Goal: Task Accomplishment & Management: Use online tool/utility

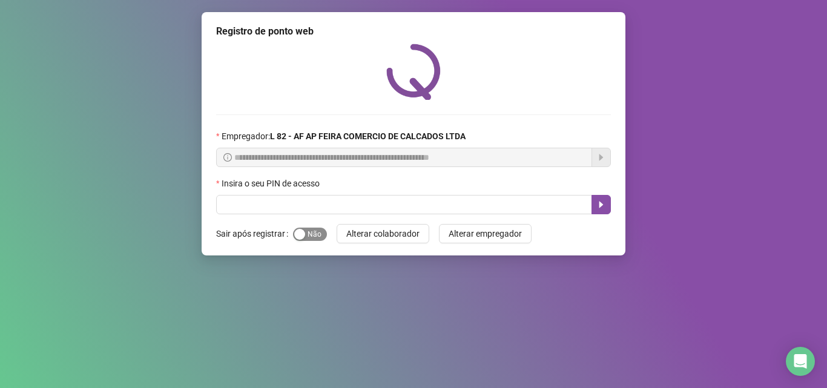
click at [303, 232] on div "button" at bounding box center [299, 234] width 11 height 11
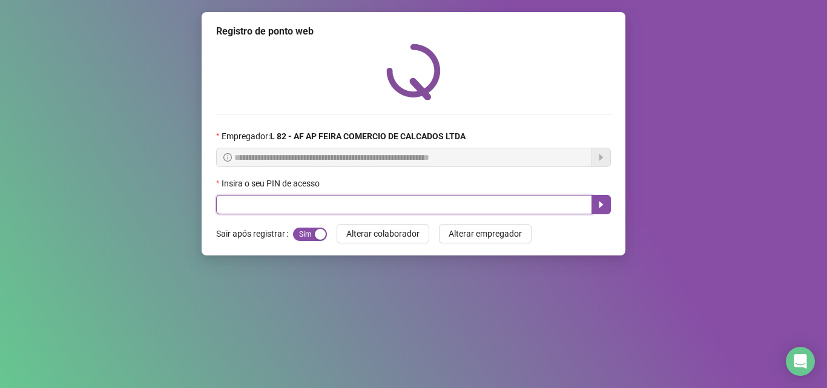
click at [318, 200] on input "text" at bounding box center [404, 204] width 376 height 19
type input "*****"
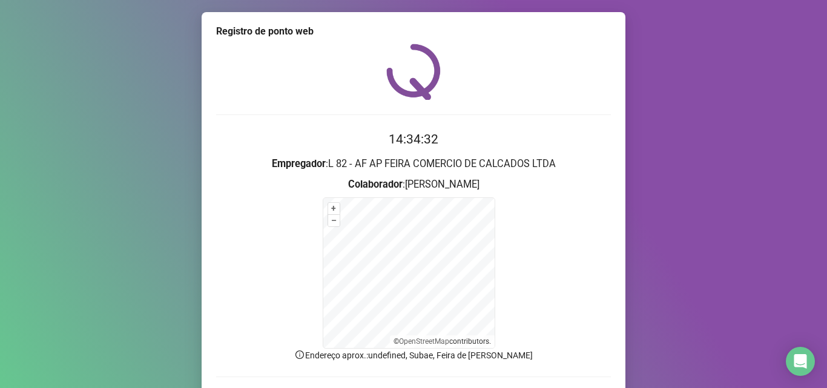
scroll to position [81, 0]
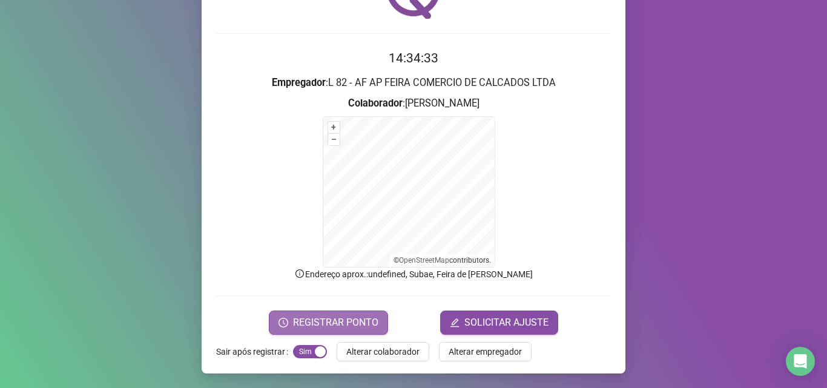
click at [293, 325] on span "REGISTRAR PONTO" at bounding box center [335, 322] width 85 height 15
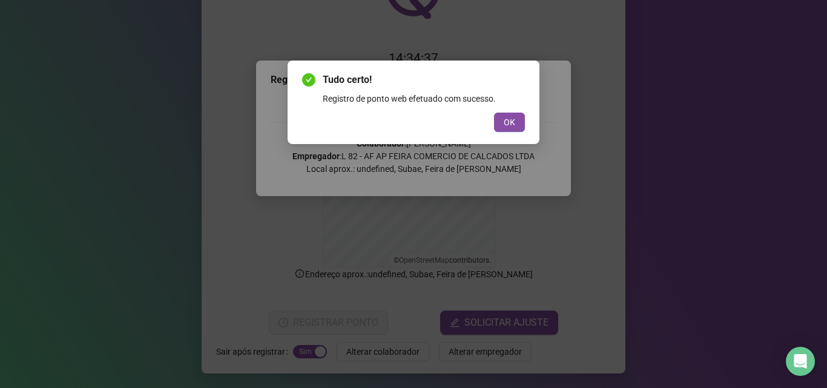
click at [522, 105] on div "Tudo certo! Registro de ponto web efetuado com sucesso. OK" at bounding box center [413, 102] width 223 height 59
click at [520, 127] on button "OK" at bounding box center [509, 122] width 31 height 19
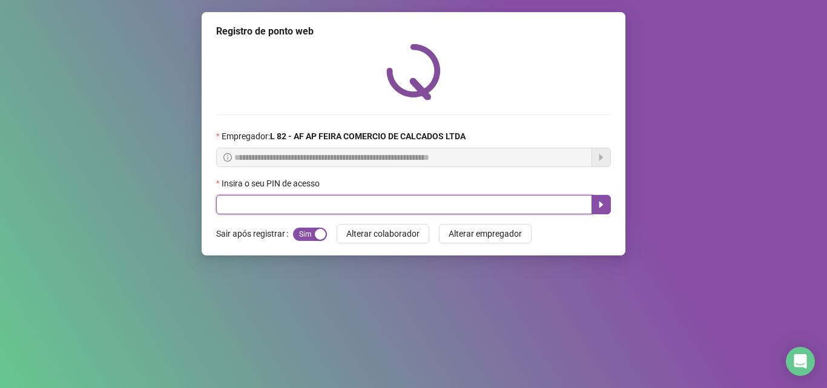
click at [295, 200] on input "text" at bounding box center [404, 204] width 376 height 19
type input "*****"
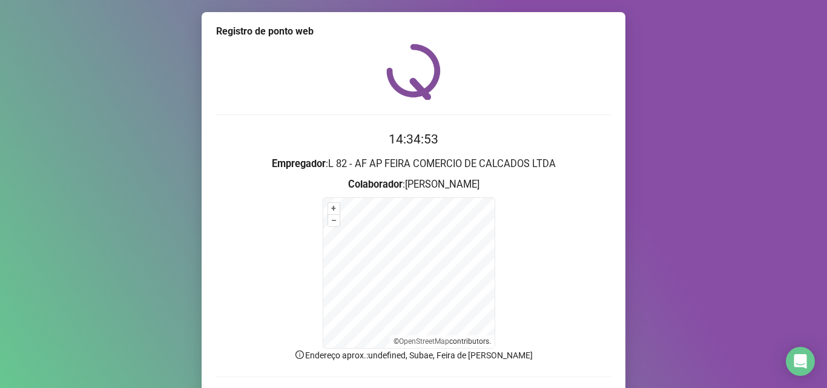
scroll to position [81, 0]
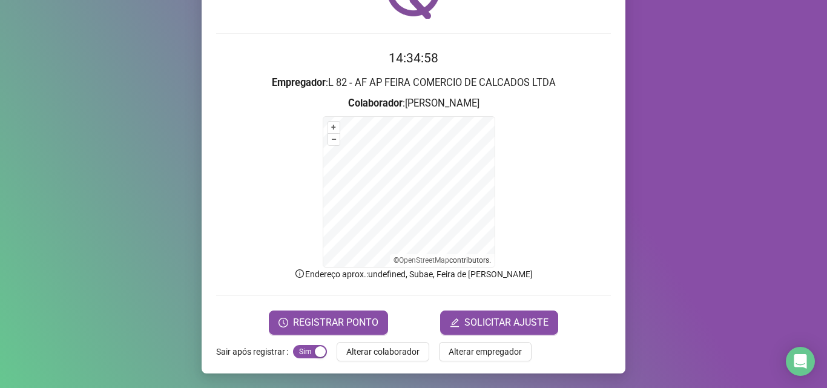
click at [540, 207] on form "+ – ⇧ › © OpenStreetMap contributors." at bounding box center [413, 191] width 395 height 151
click at [341, 324] on span "REGISTRAR PONTO" at bounding box center [335, 322] width 85 height 15
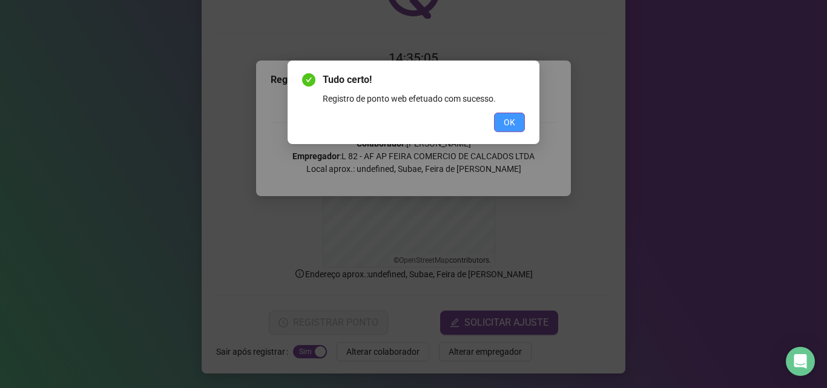
click at [510, 118] on span "OK" at bounding box center [510, 122] width 12 height 13
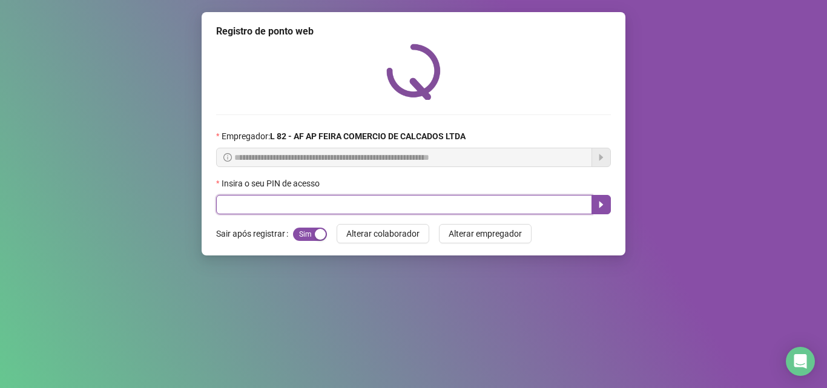
click at [330, 199] on input "text" at bounding box center [404, 204] width 376 height 19
type input "*****"
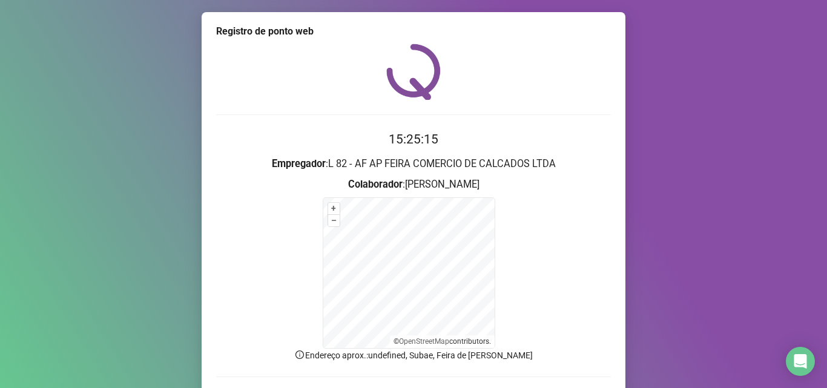
scroll to position [81, 0]
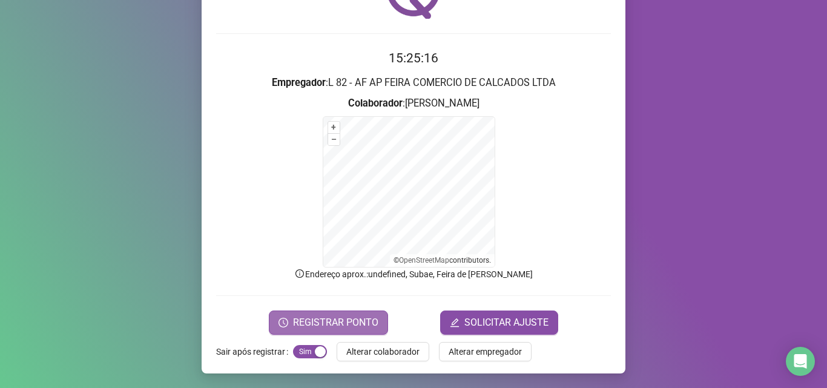
click at [342, 332] on button "REGISTRAR PONTO" at bounding box center [328, 323] width 119 height 24
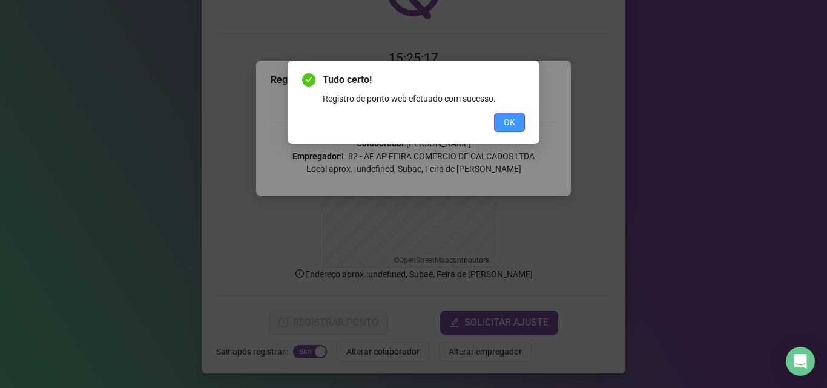
click at [512, 117] on span "OK" at bounding box center [510, 122] width 12 height 13
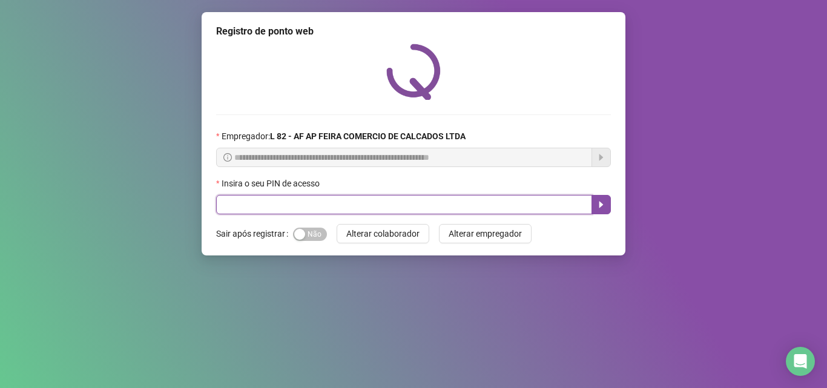
click at [347, 208] on input "text" at bounding box center [404, 204] width 376 height 19
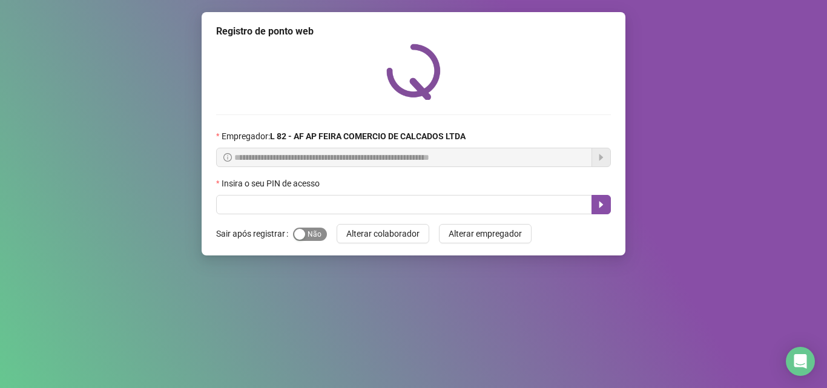
click at [317, 228] on span "Sim Não" at bounding box center [310, 234] width 34 height 13
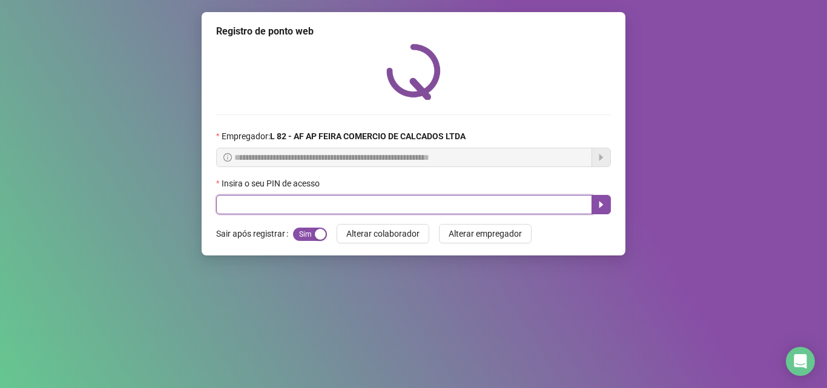
click at [306, 200] on input "text" at bounding box center [404, 204] width 376 height 19
type input "*****"
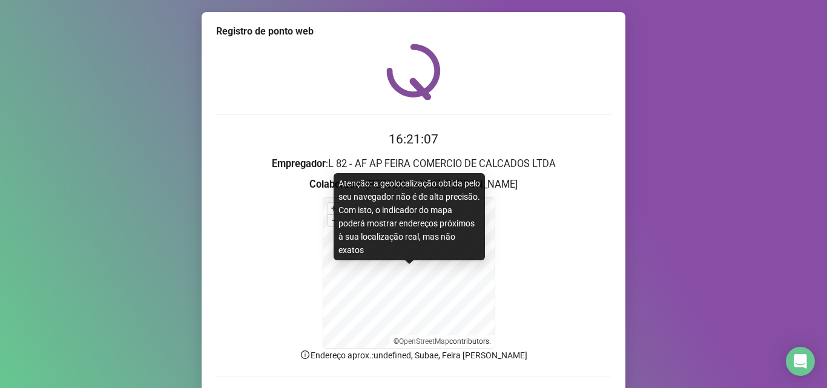
scroll to position [81, 0]
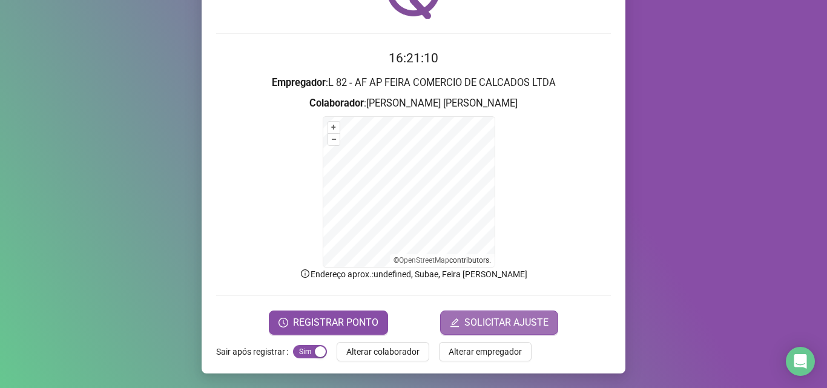
click at [451, 321] on icon "edit" at bounding box center [455, 323] width 10 height 10
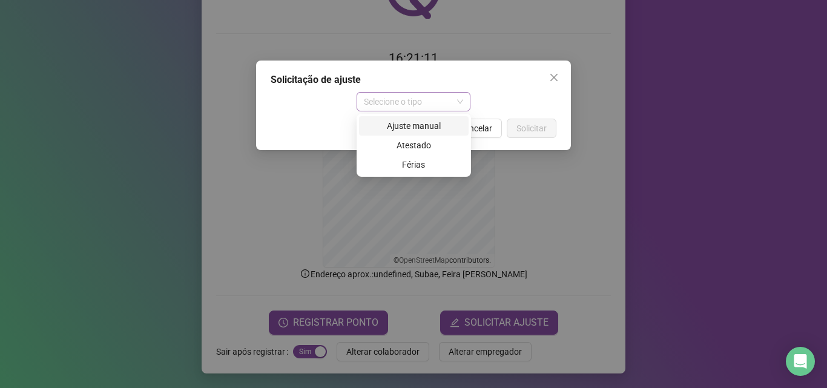
click at [418, 107] on span "Selecione o tipo" at bounding box center [414, 102] width 100 height 18
click at [412, 127] on div "Ajuste manual" at bounding box center [413, 125] width 95 height 13
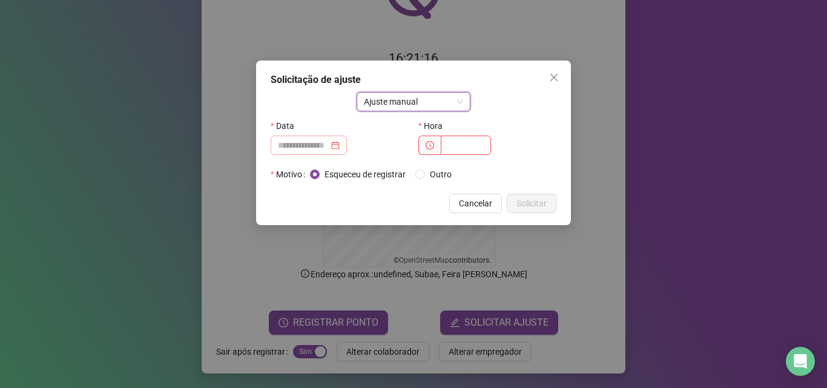
click at [346, 138] on div at bounding box center [309, 145] width 76 height 19
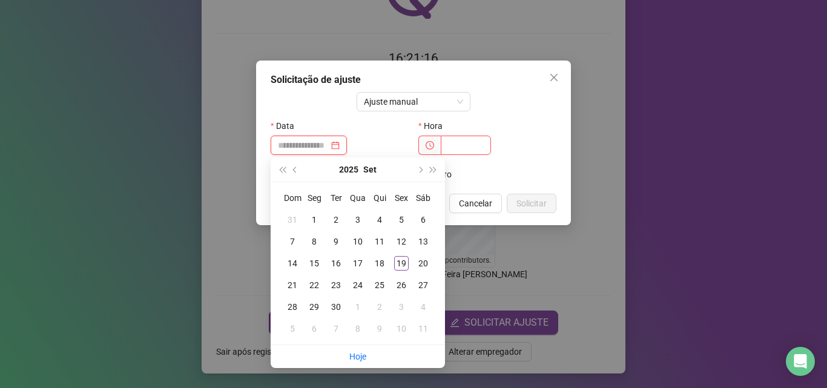
click at [329, 144] on input at bounding box center [303, 145] width 51 height 13
click at [329, 145] on input at bounding box center [303, 145] width 51 height 13
type input "**********"
click at [401, 266] on div "19" at bounding box center [401, 263] width 15 height 15
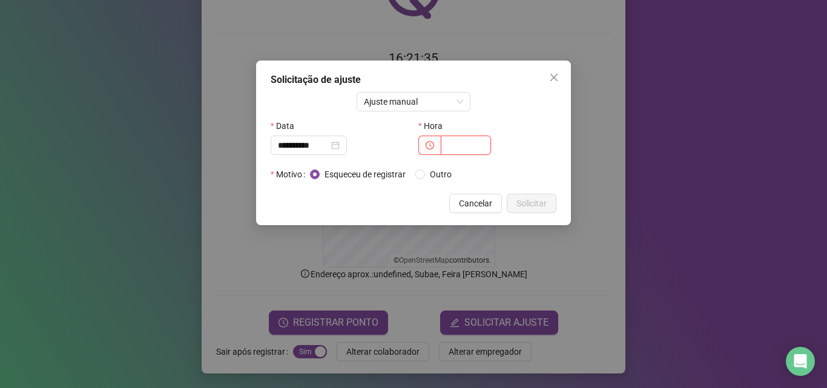
click at [463, 153] on input "text" at bounding box center [466, 145] width 50 height 19
click at [470, 147] on input "text" at bounding box center [466, 145] width 50 height 19
click at [492, 145] on div at bounding box center [487, 145] width 138 height 19
click at [474, 142] on input "text" at bounding box center [466, 145] width 50 height 19
type input "*****"
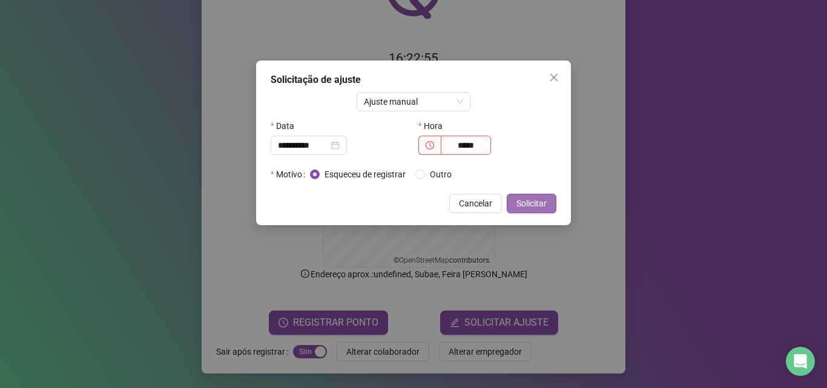
click at [518, 204] on span "Solicitar" at bounding box center [531, 203] width 30 height 13
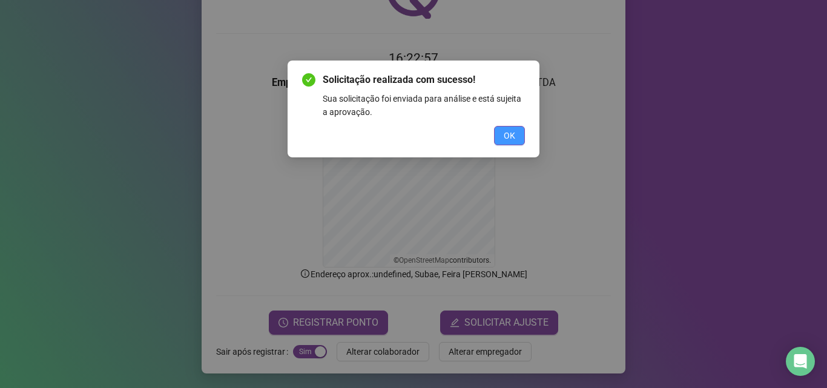
click at [520, 137] on button "OK" at bounding box center [509, 135] width 31 height 19
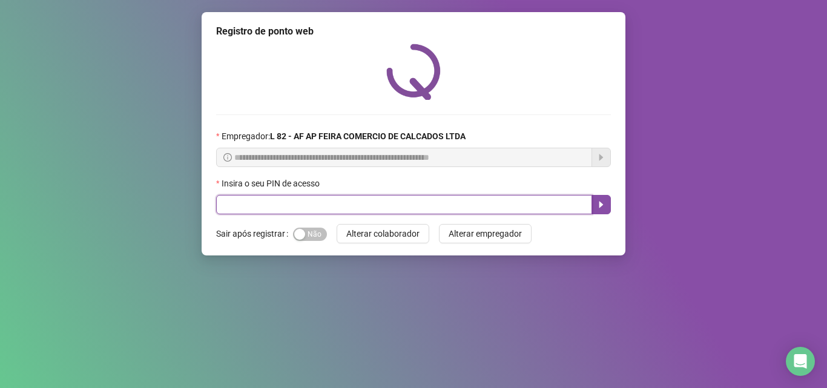
click at [374, 211] on input "text" at bounding box center [404, 204] width 376 height 19
type input "*****"
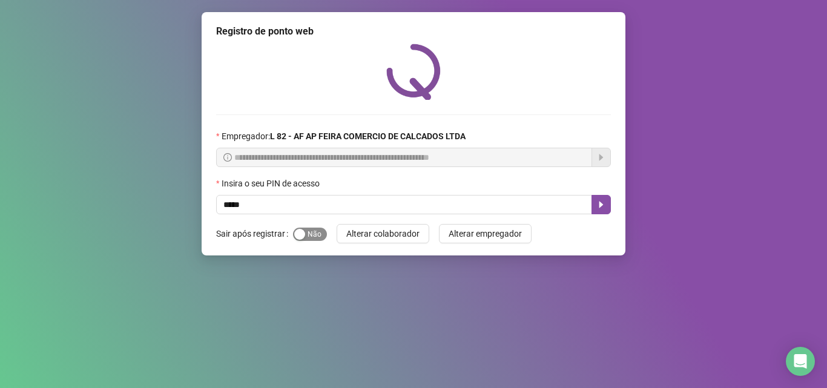
click at [295, 235] on div "button" at bounding box center [299, 234] width 11 height 11
click at [601, 203] on icon "caret-right" at bounding box center [601, 205] width 4 height 7
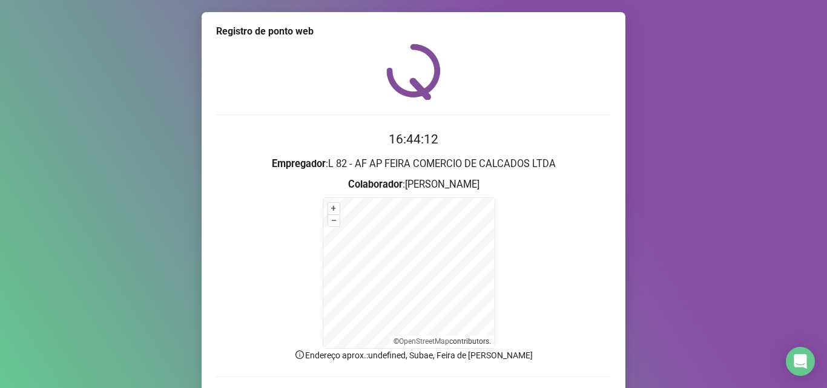
scroll to position [81, 0]
